Goal: Task Accomplishment & Management: Complete application form

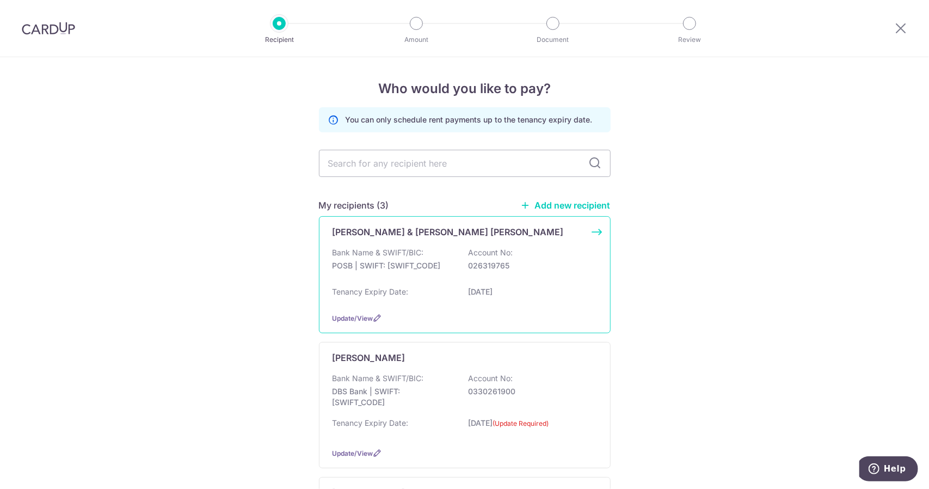
click at [454, 278] on div "Bank Name & SWIFT/BIC: POSB | SWIFT: [SWIFT_CODE] Account No: 026319765" at bounding box center [465, 264] width 265 height 35
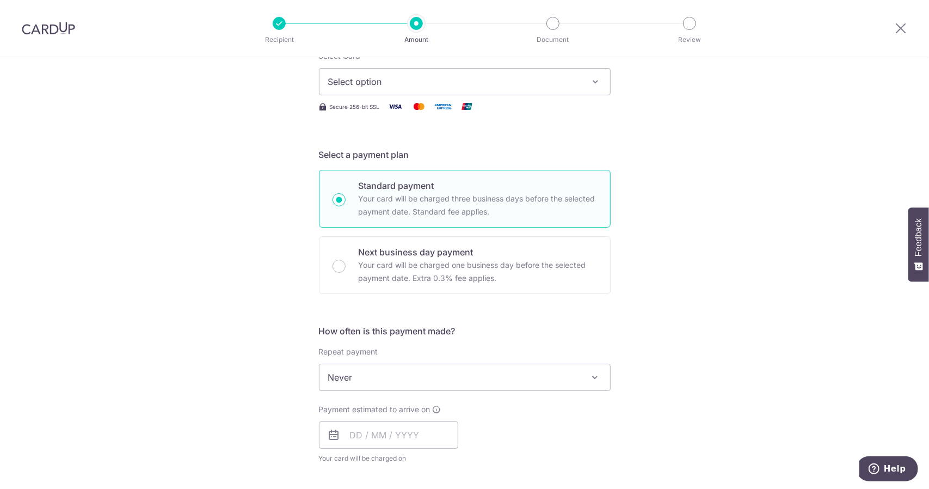
scroll to position [54, 0]
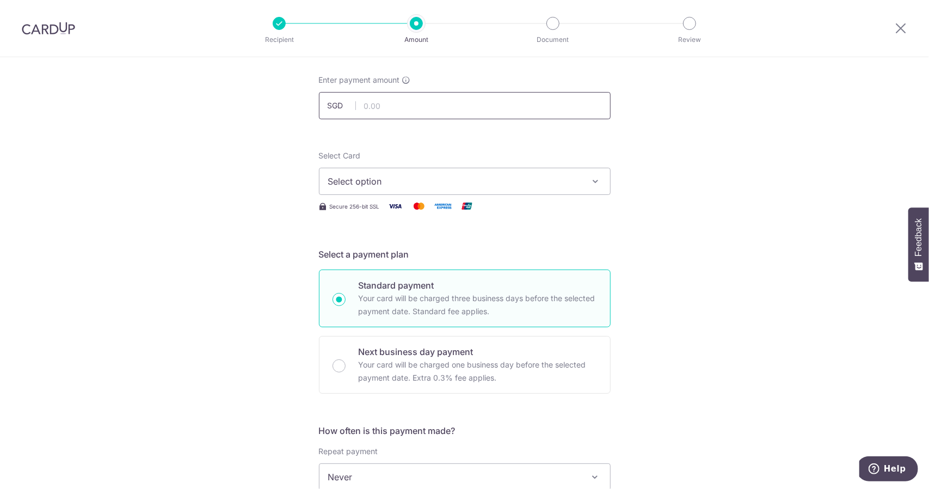
click at [399, 115] on input "text" at bounding box center [465, 105] width 292 height 27
type input "3,300.00"
click at [425, 173] on button "Select option" at bounding box center [465, 181] width 292 height 27
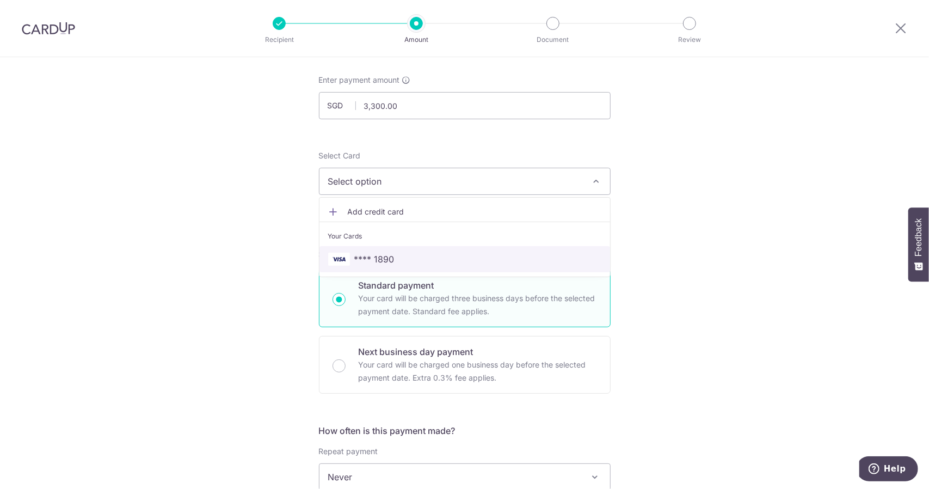
click at [431, 254] on span "**** 1890" at bounding box center [464, 259] width 273 height 13
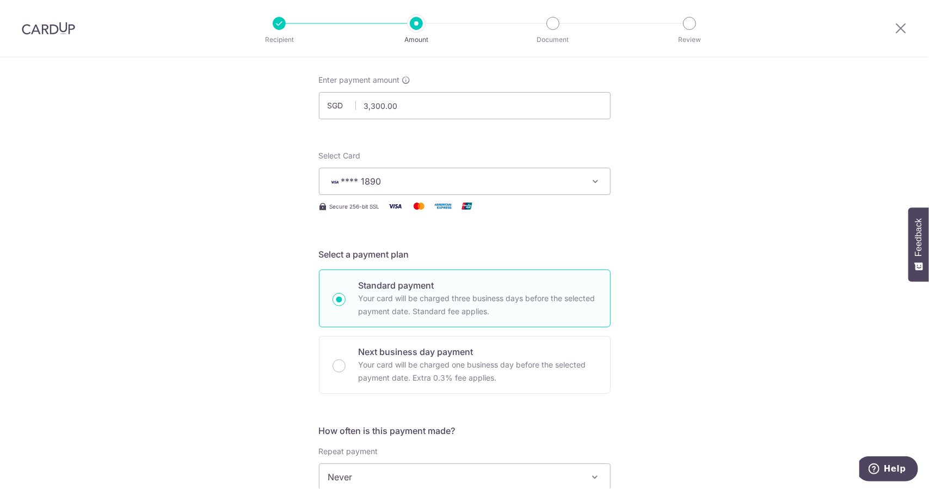
click at [645, 250] on div "Tell us more about your payment Enter payment amount SGD 3,300.00 3300.00 Selec…" at bounding box center [464, 495] width 929 height 985
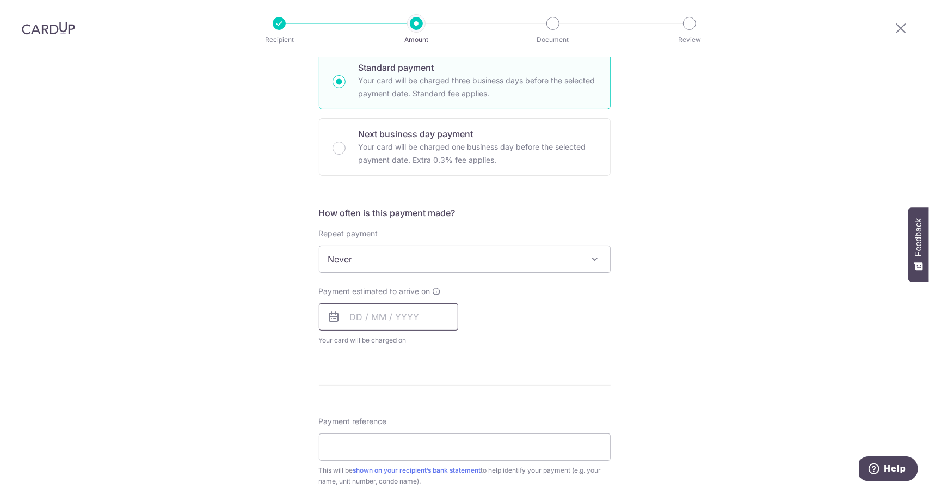
click at [422, 309] on input "text" at bounding box center [388, 316] width 139 height 27
click at [570, 347] on div "How often is this payment made? Repeat payment Never Every week Every month Eve…" at bounding box center [465, 280] width 292 height 148
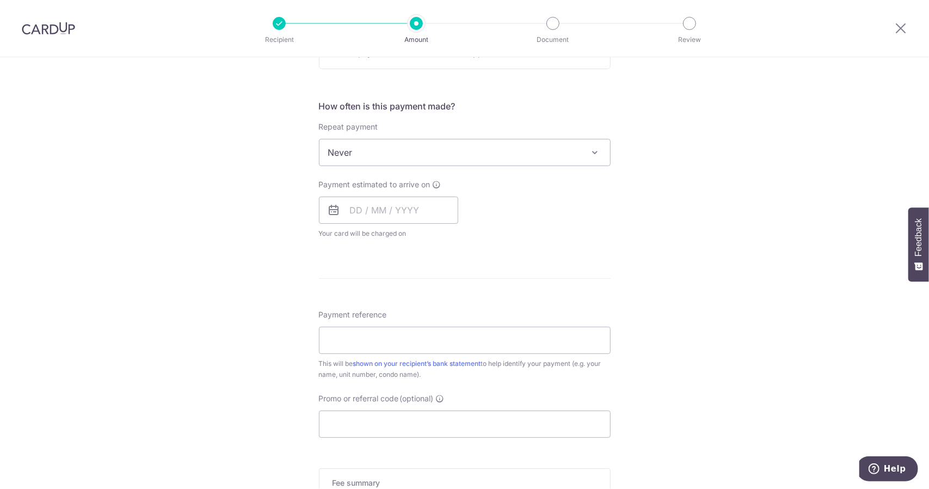
scroll to position [381, 0]
click at [390, 213] on input "text" at bounding box center [388, 207] width 139 height 27
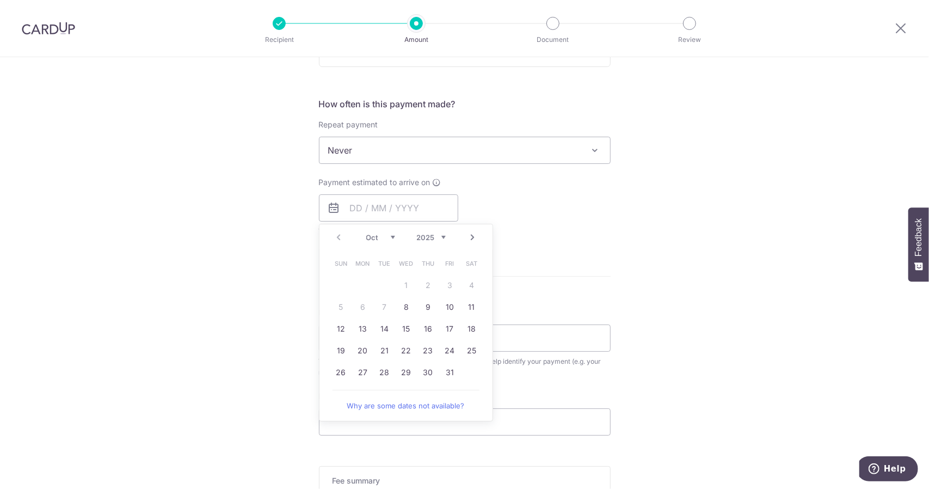
click at [521, 224] on div "Payment estimated to arrive on Prev Next Oct Nov Dec 2025 2026 2027 2028 2029 2…" at bounding box center [464, 207] width 305 height 60
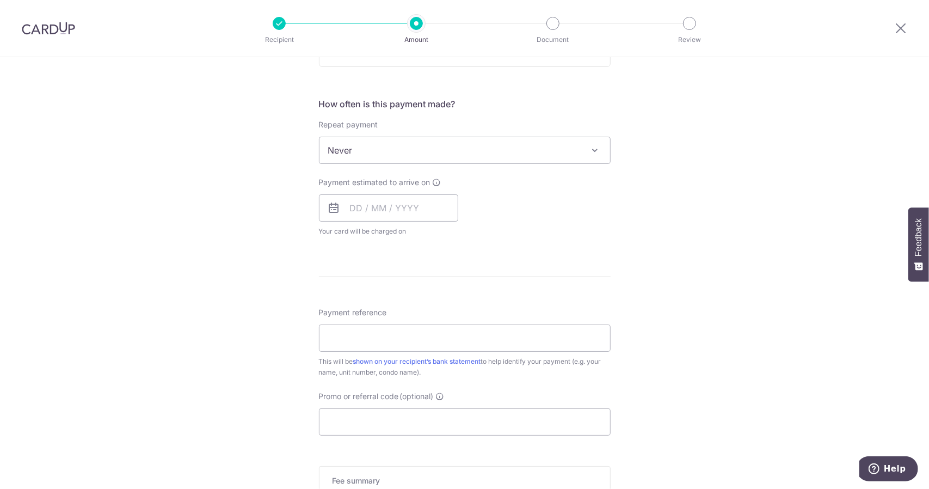
click at [559, 158] on span "Never" at bounding box center [464, 150] width 291 height 26
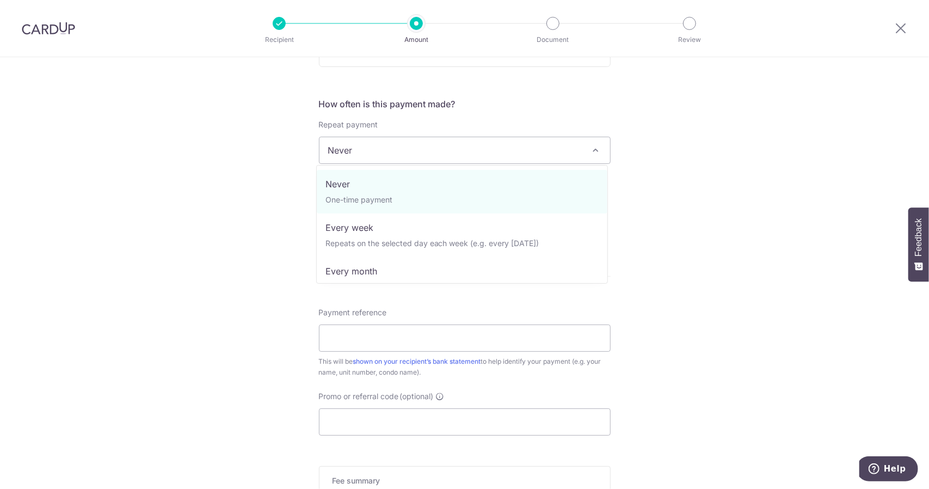
click at [656, 176] on div "Tell us more about your payment Enter payment amount SGD 3,300.00 3300.00 Selec…" at bounding box center [464, 168] width 929 height 985
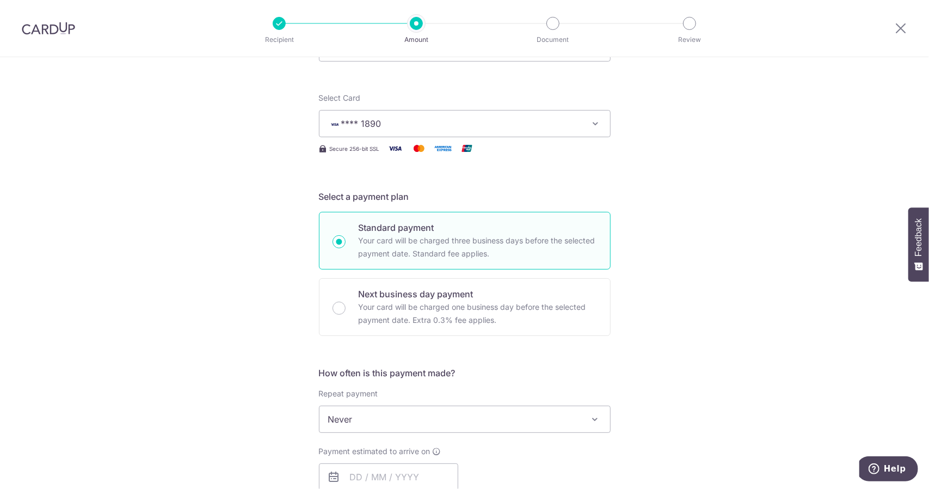
scroll to position [109, 0]
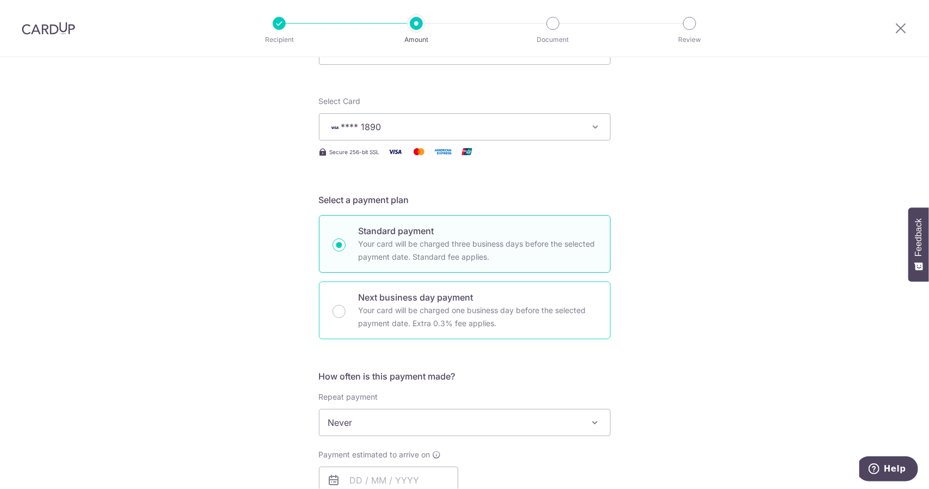
click at [478, 286] on div "Next business day payment Your card will be charged one business day before the…" at bounding box center [465, 310] width 292 height 58
radio input "false"
radio input "true"
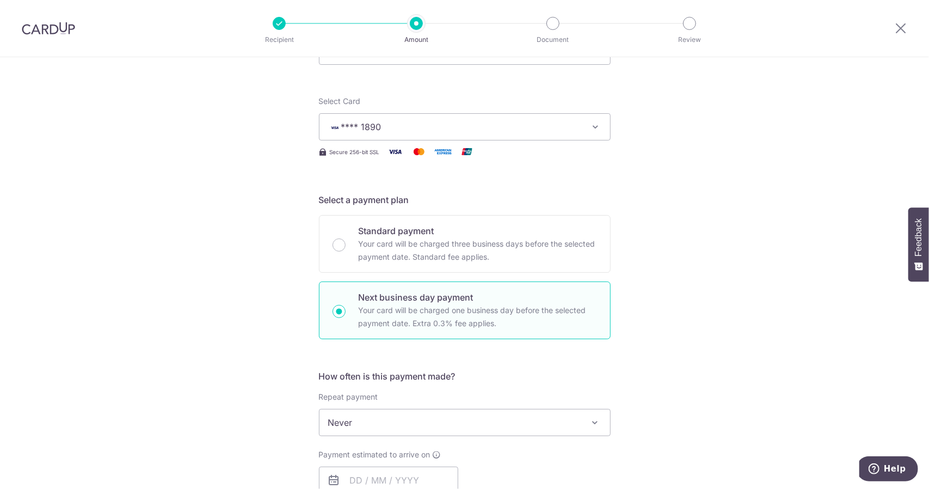
scroll to position [272, 0]
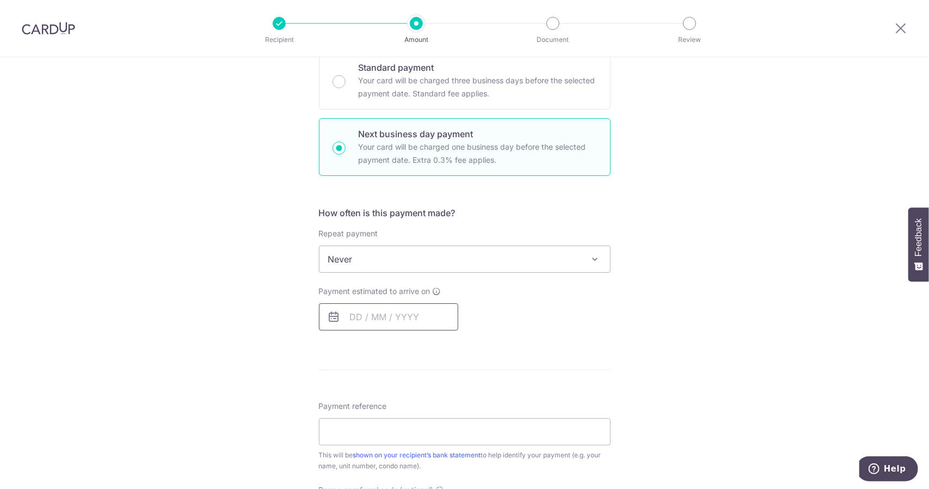
click at [410, 308] on input "text" at bounding box center [388, 316] width 139 height 27
click at [361, 415] on link "6" at bounding box center [362, 415] width 17 height 17
type input "[DATE]"
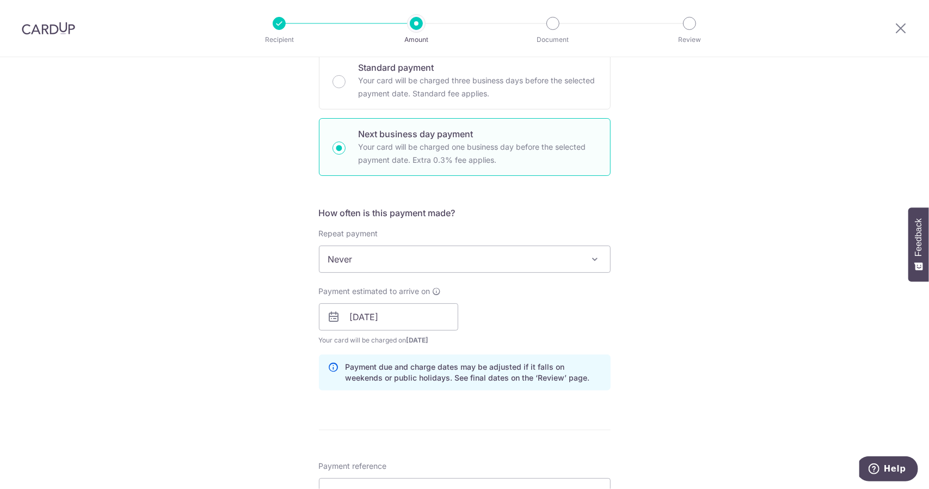
scroll to position [381, 0]
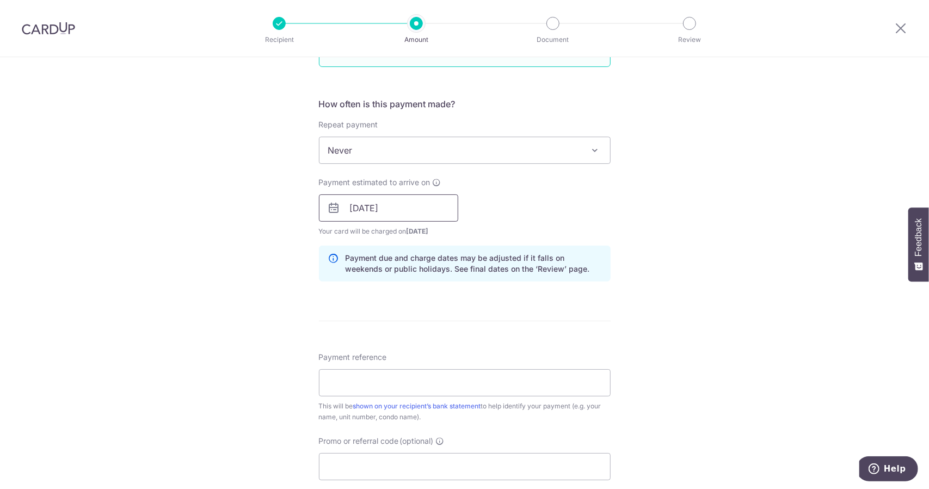
click at [384, 207] on input "[DATE]" at bounding box center [388, 207] width 139 height 27
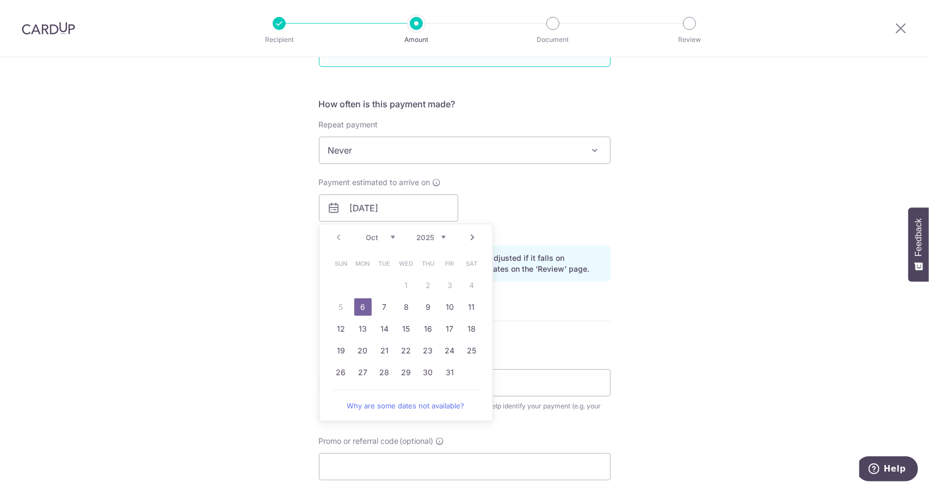
click at [659, 215] on div "Tell us more about your payment Enter payment amount SGD 3,300.00 3300.00 Selec…" at bounding box center [464, 217] width 929 height 1082
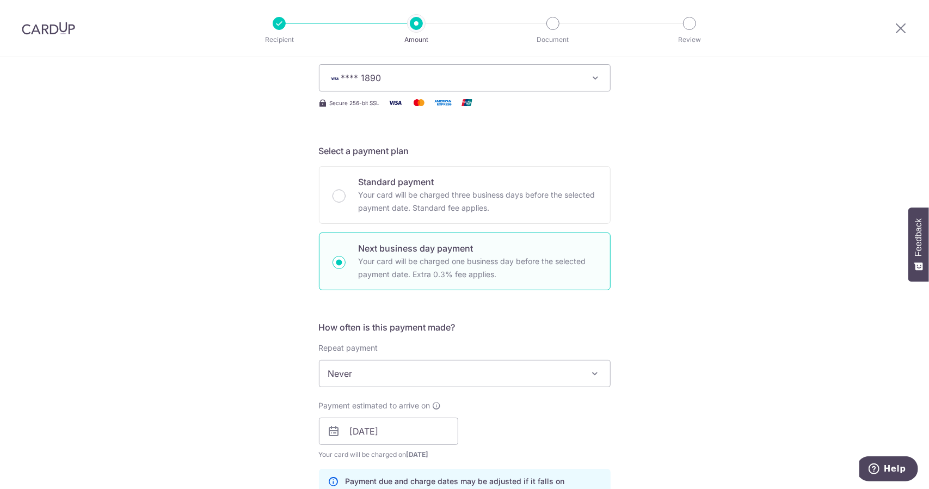
scroll to position [0, 0]
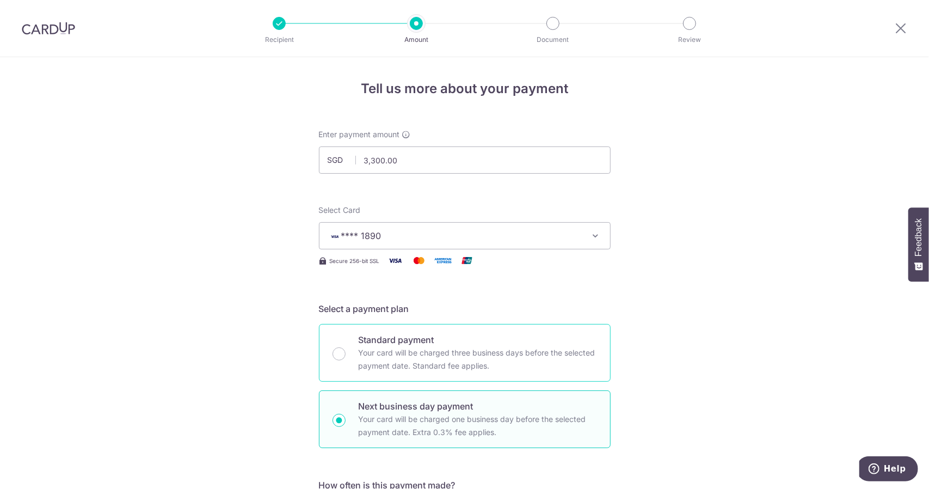
click at [570, 347] on p "Your card will be charged three business days before the selected payment date.…" at bounding box center [478, 359] width 238 height 26
click at [346, 347] on input "Standard payment Your card will be charged three business days before the selec…" at bounding box center [339, 353] width 13 height 13
radio input "true"
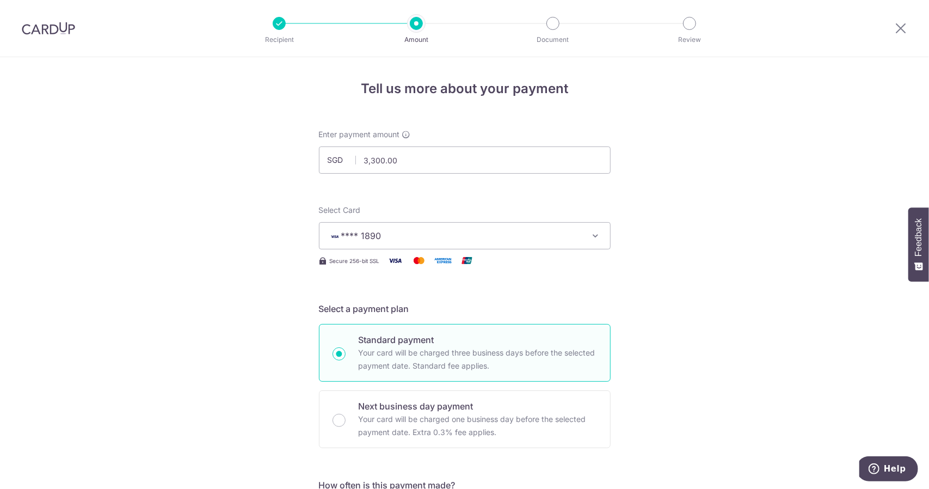
scroll to position [163, 0]
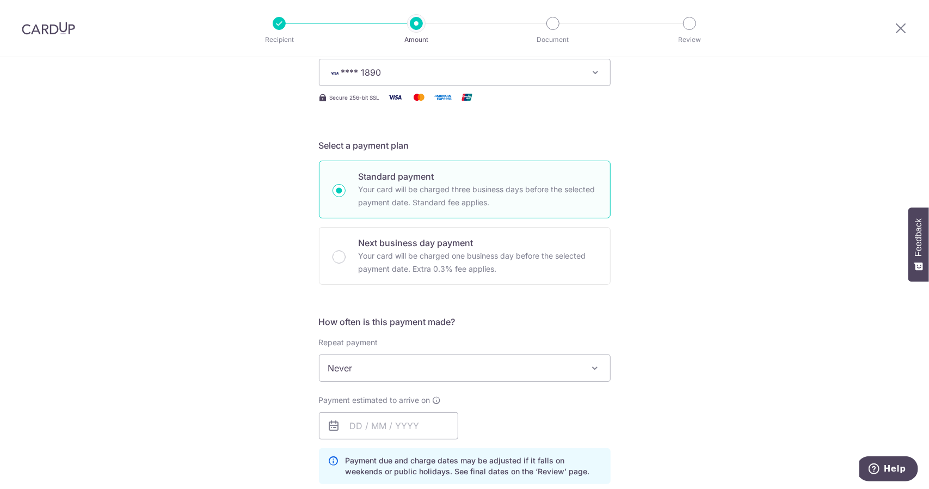
click at [507, 365] on span "Never" at bounding box center [464, 368] width 291 height 26
click at [534, 386] on div "How often is this payment made? Repeat payment Never Every week Every month Eve…" at bounding box center [465, 403] width 292 height 177
click at [433, 426] on input "text" at bounding box center [388, 425] width 139 height 27
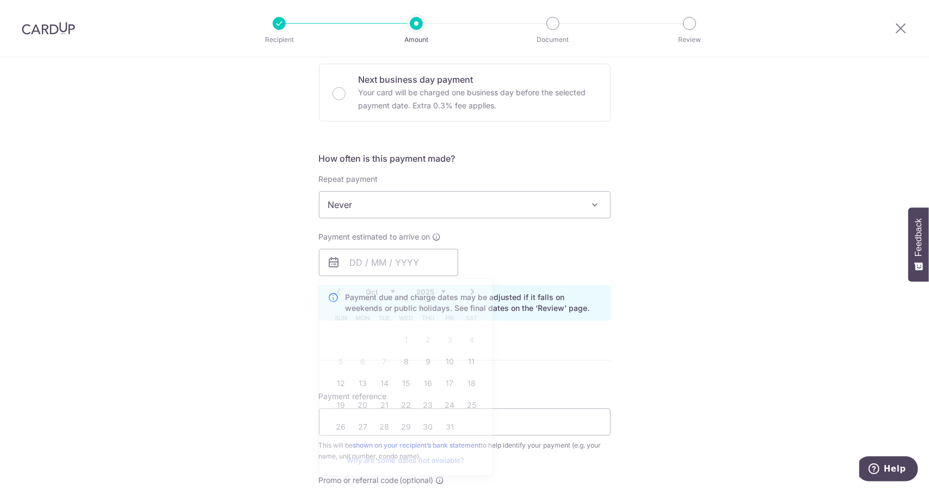
click at [662, 318] on div "Tell us more about your payment Enter payment amount SGD 3,300.00 3300.00 Selec…" at bounding box center [464, 238] width 929 height 1014
